Goal: Task Accomplishment & Management: Use online tool/utility

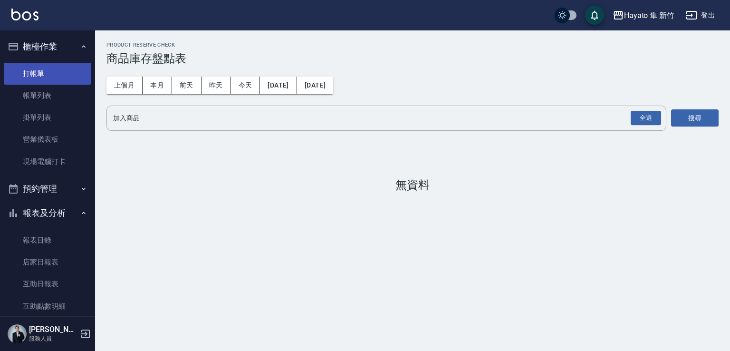
click at [49, 75] on link "打帳單" at bounding box center [47, 74] width 87 height 22
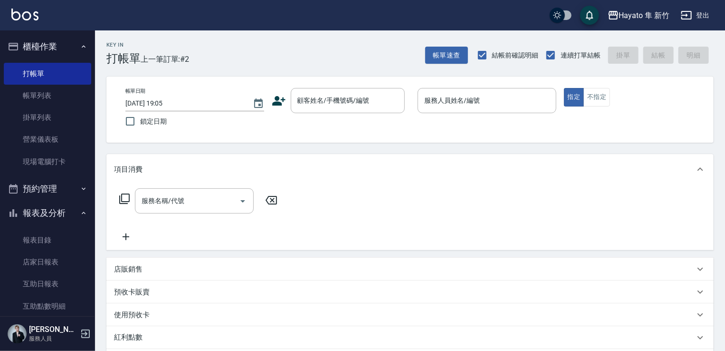
click at [273, 96] on icon at bounding box center [279, 101] width 14 height 14
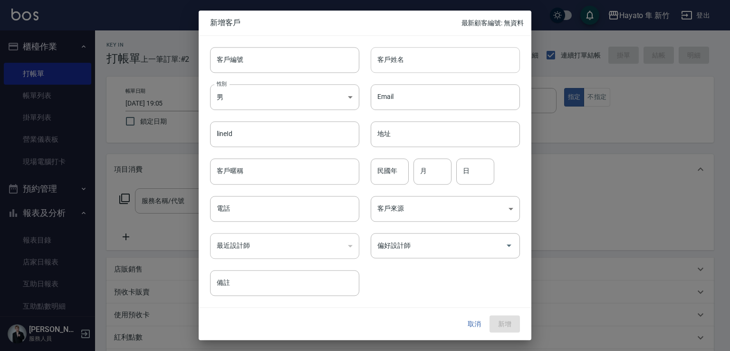
drag, startPoint x: 416, startPoint y: 57, endPoint x: 422, endPoint y: 56, distance: 6.5
click at [416, 57] on input "客戶姓名" at bounding box center [445, 60] width 149 height 26
type input "[PERSON_NAME]"
click at [287, 105] on body "Hayato 隼 新竹 登出 櫃檯作業 打帳單 帳單列表 掛單列表 營業儀表板 現場電腦打卡 預約管理 預約管理 報表及分析 報表目錄 店家日報表 互助日報表…" at bounding box center [365, 248] width 730 height 497
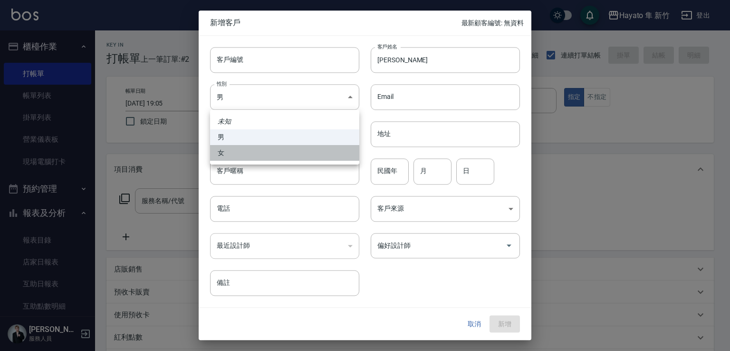
click at [264, 148] on li "女" at bounding box center [284, 153] width 149 height 16
type input "[DEMOGRAPHIC_DATA]"
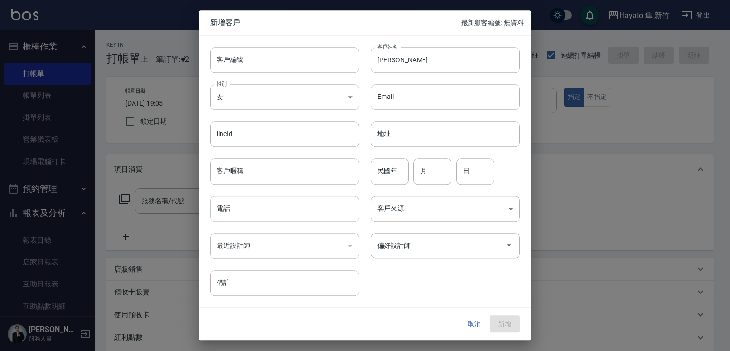
click at [258, 210] on input "電話" at bounding box center [284, 209] width 149 height 26
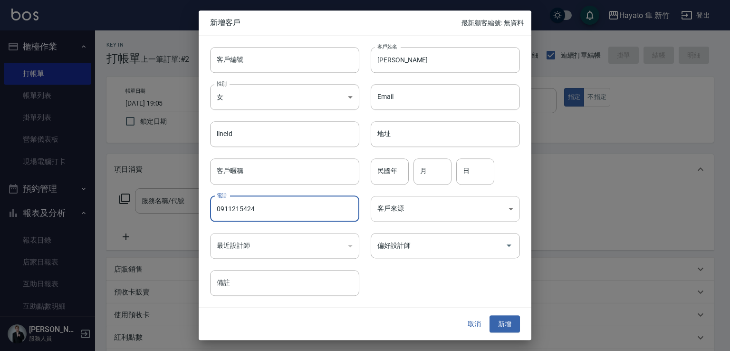
type input "0911215424"
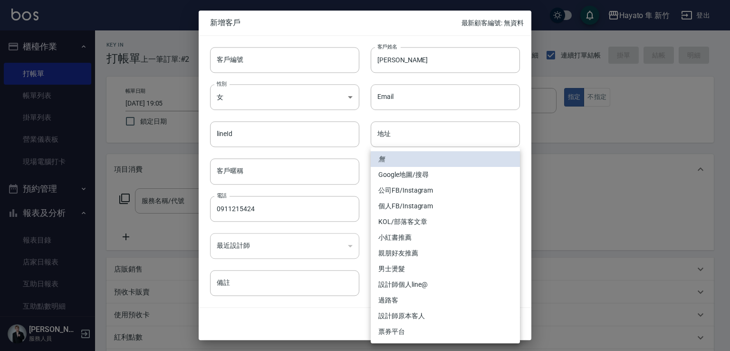
drag, startPoint x: 469, startPoint y: 207, endPoint x: 473, endPoint y: 210, distance: 4.9
click at [470, 208] on body "Hayato 隼 新竹 登出 櫃檯作業 打帳單 帳單列表 掛單列表 營業儀表板 現場電腦打卡 預約管理 預約管理 報表及分析 報表目錄 店家日報表 互助日報表…" at bounding box center [365, 248] width 730 height 497
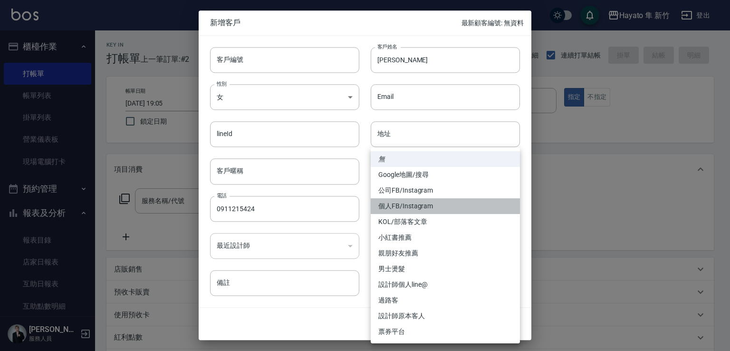
click at [461, 200] on li "個人FB/Instagram" at bounding box center [445, 206] width 149 height 16
type input "個人FB/Instagram"
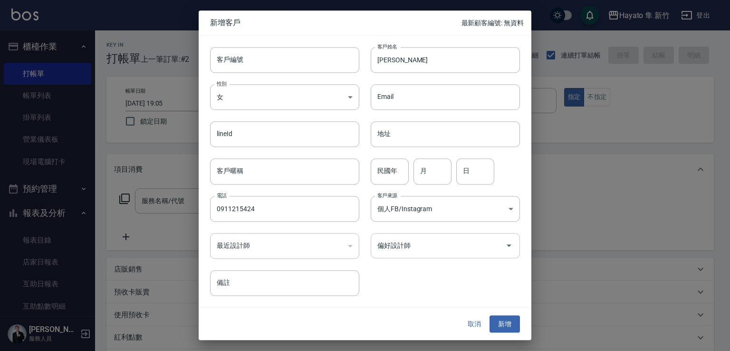
click at [443, 248] on input "偏好設計師" at bounding box center [438, 245] width 126 height 17
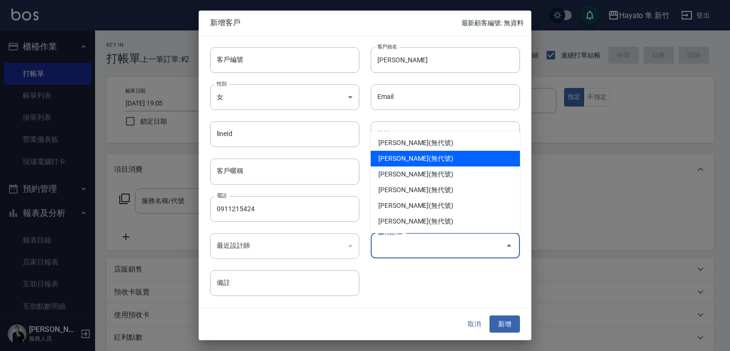
click at [424, 163] on li "[PERSON_NAME](無代號)" at bounding box center [445, 159] width 149 height 16
type input "[PERSON_NAME]"
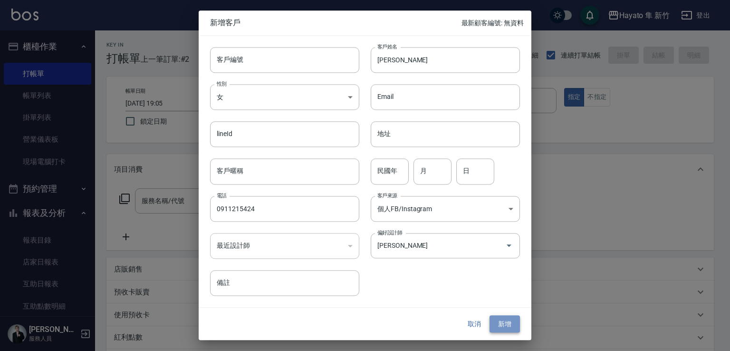
click at [509, 324] on button "新增" at bounding box center [504, 324] width 30 height 18
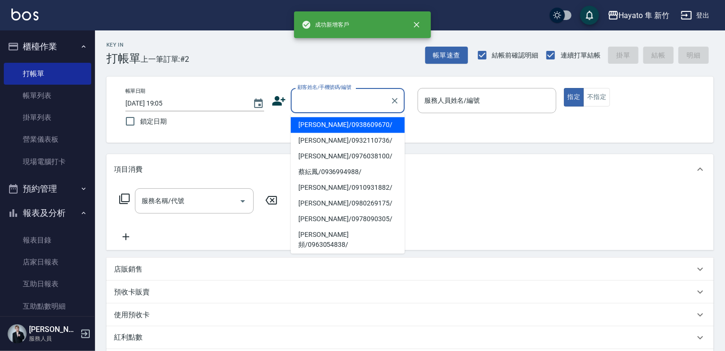
click at [334, 105] on input "顧客姓名/手機號碼/編號" at bounding box center [340, 100] width 91 height 17
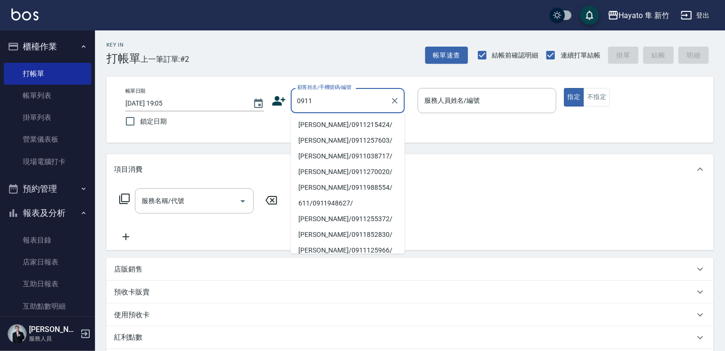
click at [345, 130] on li "[PERSON_NAME]/0911215424/" at bounding box center [348, 125] width 114 height 16
type input "[PERSON_NAME]/0911215424/"
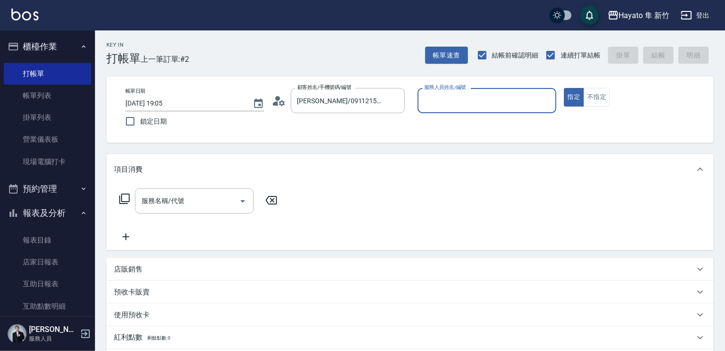
type input "[PERSON_NAME](無代號)"
click at [601, 96] on button "不指定" at bounding box center [596, 97] width 27 height 19
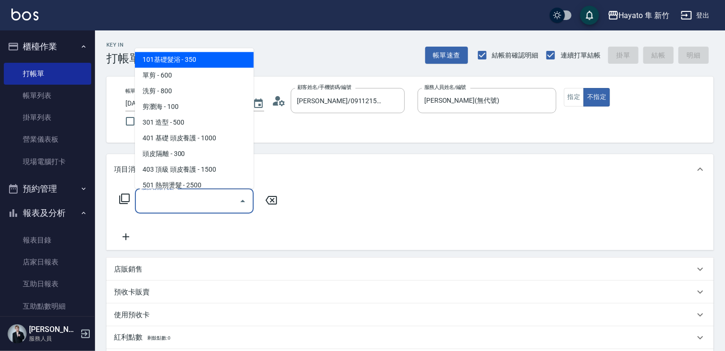
click at [167, 205] on input "服務名稱/代號" at bounding box center [187, 200] width 96 height 17
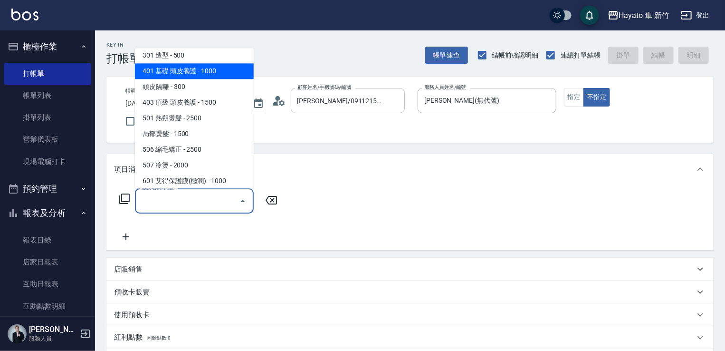
scroll to position [143, 0]
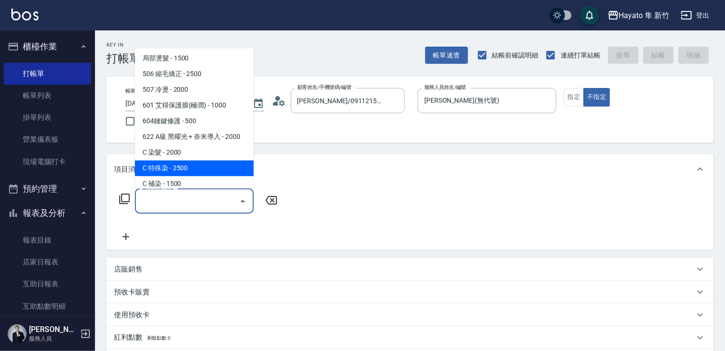
drag, startPoint x: 178, startPoint y: 163, endPoint x: 184, endPoint y: 177, distance: 15.4
click at [179, 166] on span "C 特殊染 - 2500" at bounding box center [194, 168] width 119 height 16
type input "C 特殊染(703)"
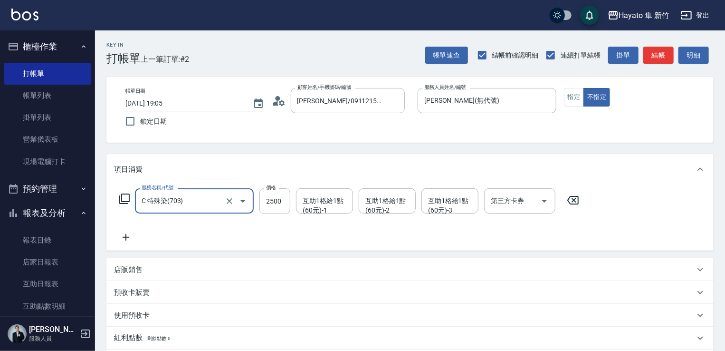
click at [131, 239] on icon at bounding box center [126, 236] width 24 height 11
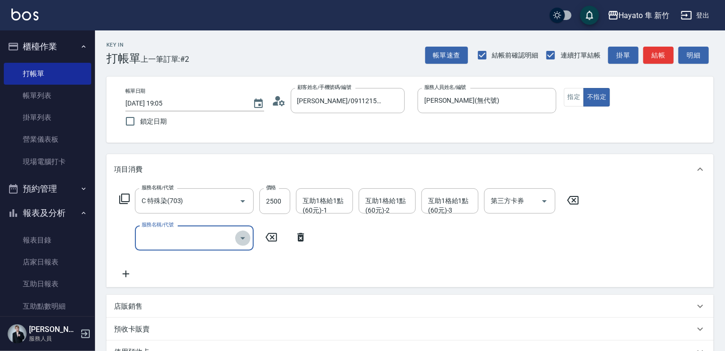
click at [245, 234] on icon "Open" at bounding box center [242, 237] width 11 height 11
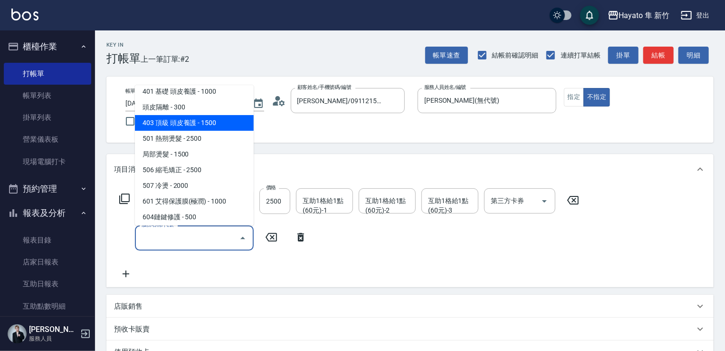
scroll to position [70, 0]
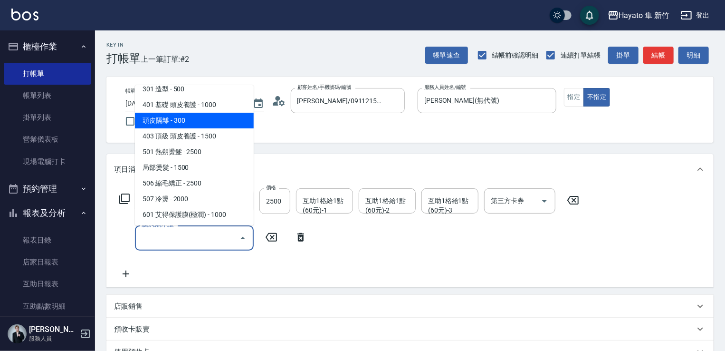
click at [181, 124] on span "頭皮隔離 - 300" at bounding box center [194, 121] width 119 height 16
type input "頭皮隔離(402)"
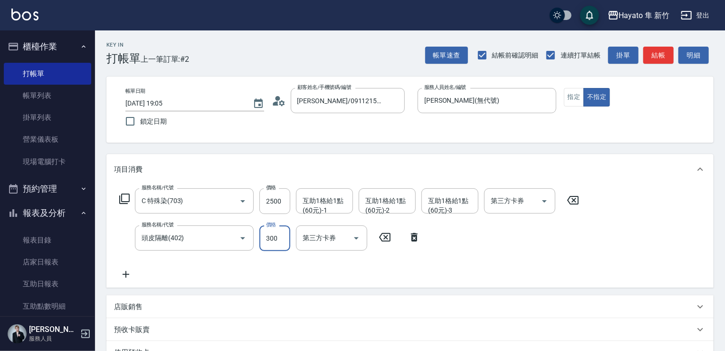
click at [282, 238] on input "300" at bounding box center [274, 238] width 31 height 26
type input "200"
click at [123, 276] on icon at bounding box center [126, 273] width 24 height 11
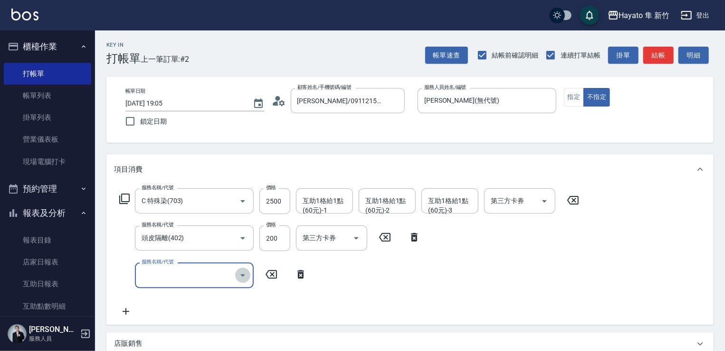
click at [242, 277] on icon "Open" at bounding box center [242, 274] width 11 height 11
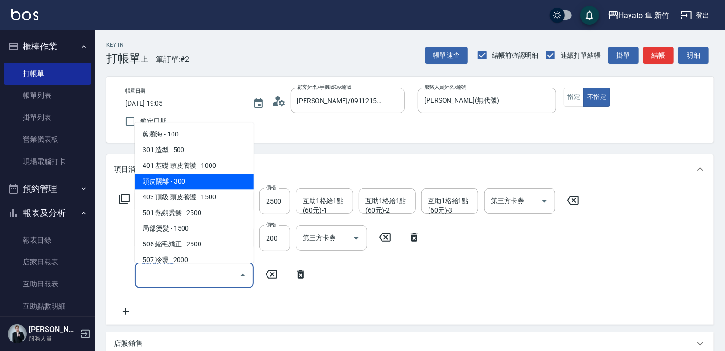
scroll to position [95, 0]
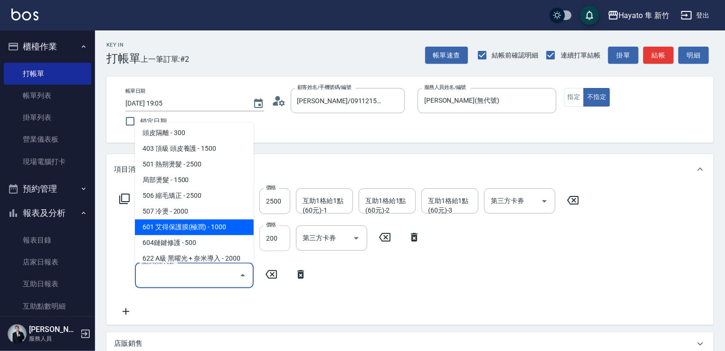
drag, startPoint x: 220, startPoint y: 230, endPoint x: 272, endPoint y: 238, distance: 51.9
click at [220, 229] on span "601 艾得保護膜(極潤) - 1000" at bounding box center [194, 227] width 119 height 16
type input "601 艾得保護膜(極潤)(601)"
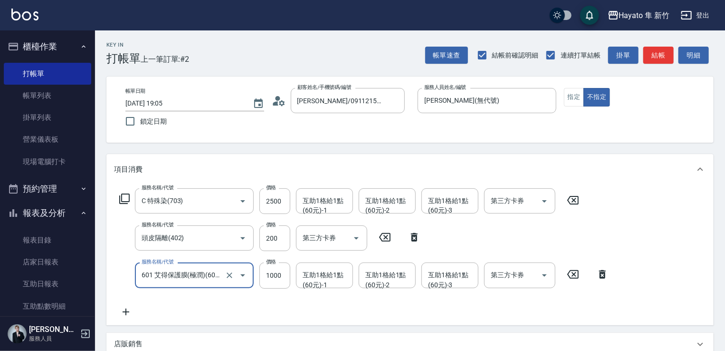
click at [390, 302] on div "服務名稱/代號 C 特殊染(703) 服務名稱/代號 價格 2500 價格 互助1格給1點(60元)-1 互助1格給1點(60元)-1 互助1格給1點(60元…" at bounding box center [364, 252] width 500 height 129
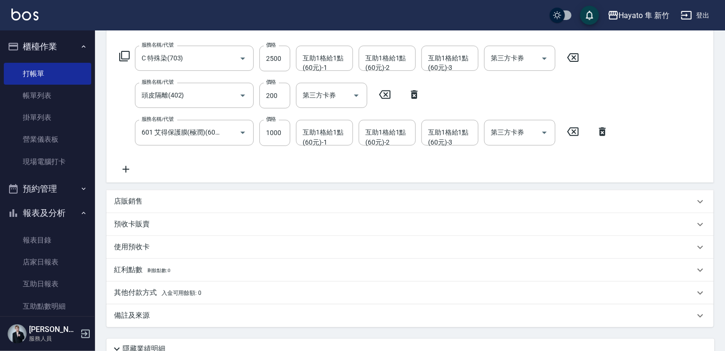
scroll to position [225, 0]
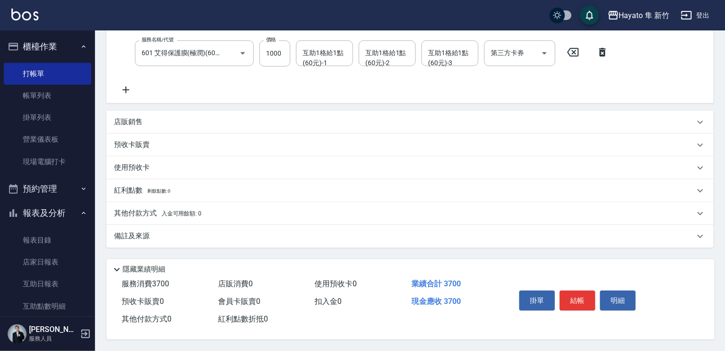
click at [155, 234] on div "備註及來源" at bounding box center [404, 236] width 581 height 10
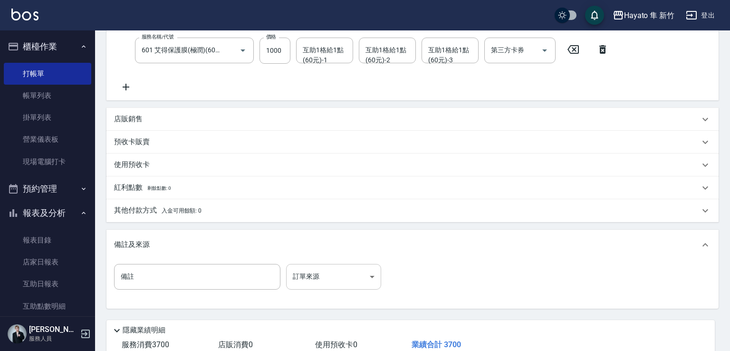
click at [311, 268] on body "Hayato 隼 新竹 登出 櫃檯作業 打帳單 帳單列表 掛單列表 營業儀表板 現場電腦打卡 預約管理 預約管理 報表及分析 報表目錄 店家日報表 互助日報表…" at bounding box center [365, 93] width 730 height 636
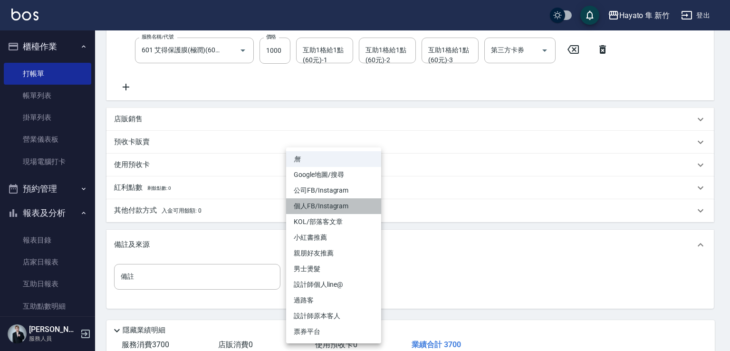
click at [321, 202] on li "個人FB/Instagram" at bounding box center [333, 206] width 95 height 16
type input "個人FB/Instagram"
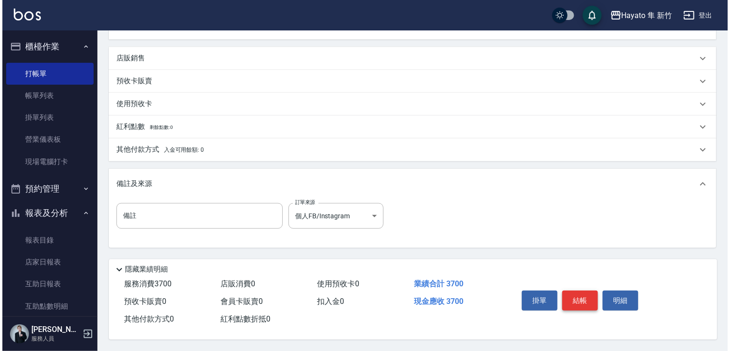
scroll to position [289, 0]
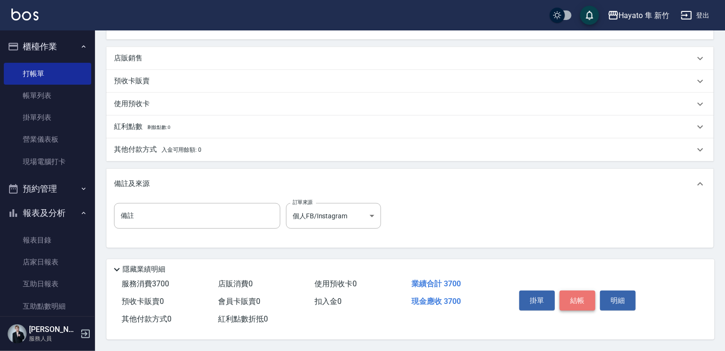
click at [592, 293] on button "結帳" at bounding box center [578, 300] width 36 height 20
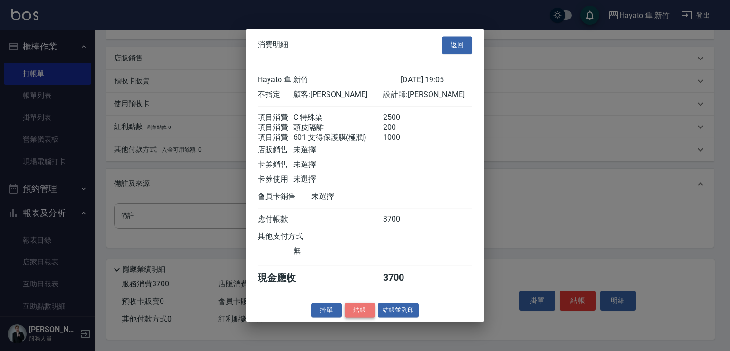
click at [356, 312] on button "結帳" at bounding box center [359, 310] width 30 height 15
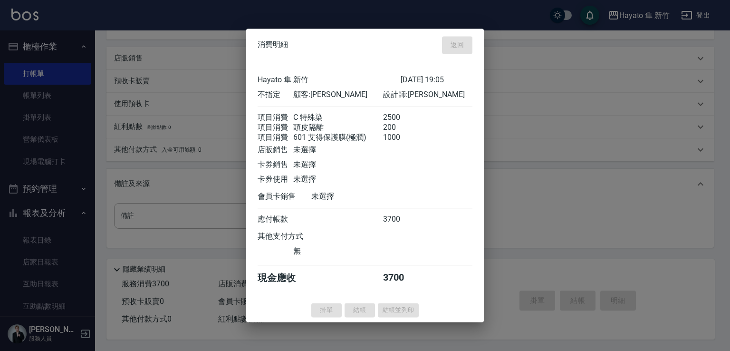
type input "[DATE] 19:06"
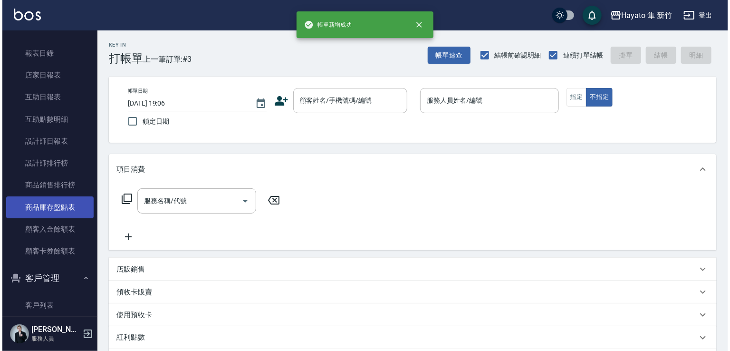
scroll to position [190, 0]
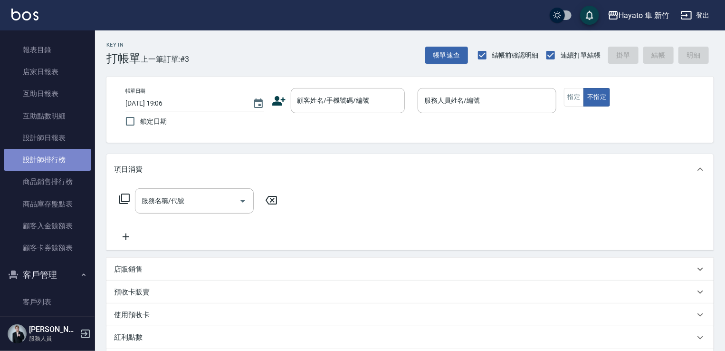
click at [58, 164] on link "設計師排行榜" at bounding box center [47, 160] width 87 height 22
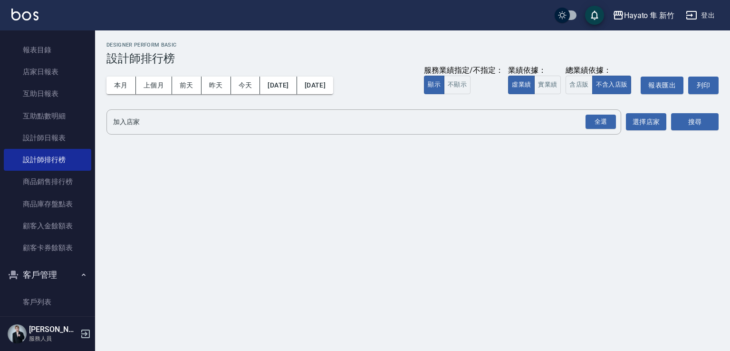
drag, startPoint x: 594, startPoint y: 122, endPoint x: 703, endPoint y: 131, distance: 109.2
click at [608, 129] on button "全選" at bounding box center [600, 122] width 34 height 19
click at [701, 118] on button "搜尋" at bounding box center [695, 122] width 48 height 18
click at [602, 128] on div "全選" at bounding box center [600, 121] width 30 height 15
click at [692, 121] on button "搜尋" at bounding box center [695, 123] width 48 height 18
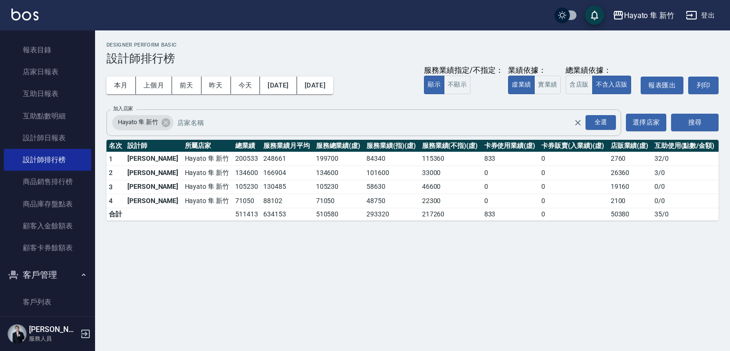
click at [223, 129] on input "加入店家" at bounding box center [382, 122] width 415 height 17
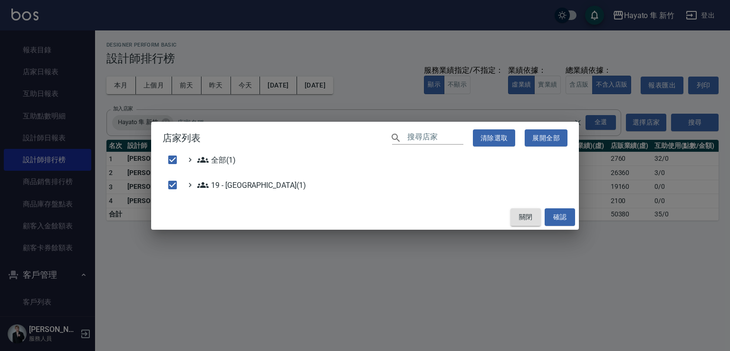
click at [532, 216] on button "關閉" at bounding box center [525, 217] width 30 height 18
checkbox input "false"
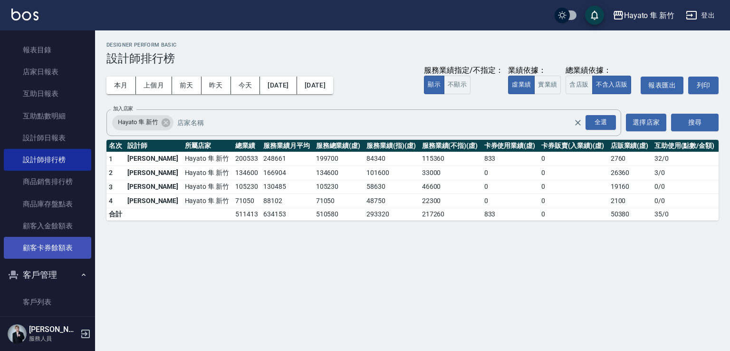
scroll to position [48, 0]
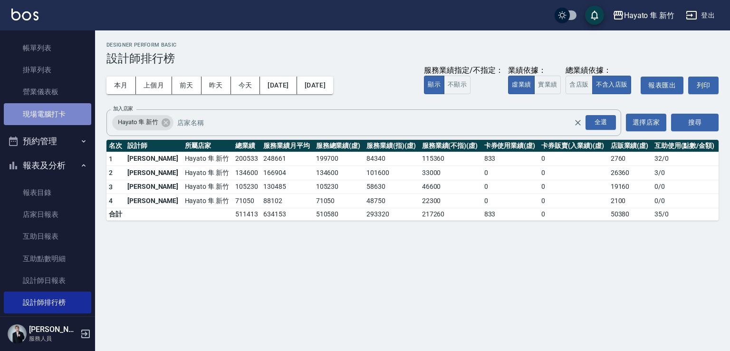
click at [60, 118] on link "現場電腦打卡" at bounding box center [47, 114] width 87 height 22
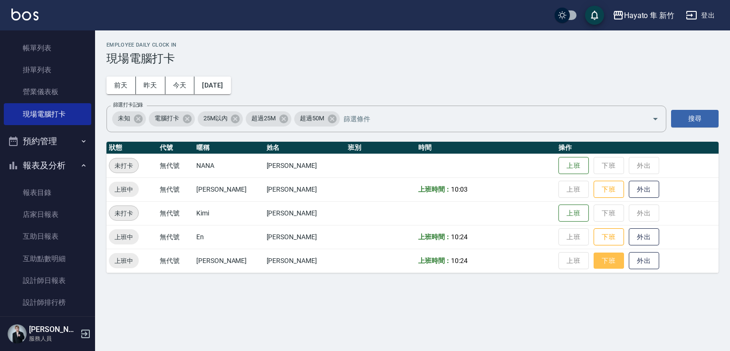
click at [593, 263] on button "下班" at bounding box center [608, 260] width 30 height 17
